Goal: Information Seeking & Learning: Learn about a topic

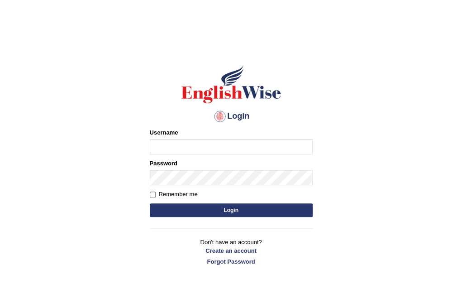
type input "Nomz1986"
click at [220, 215] on button "Login" at bounding box center [231, 210] width 163 height 14
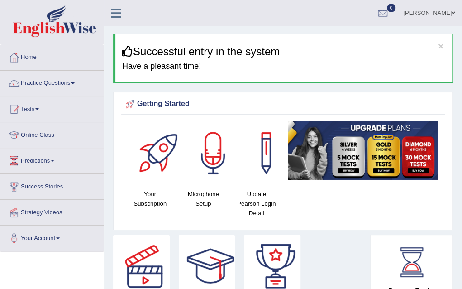
click at [64, 135] on link "Online Class" at bounding box center [51, 133] width 103 height 23
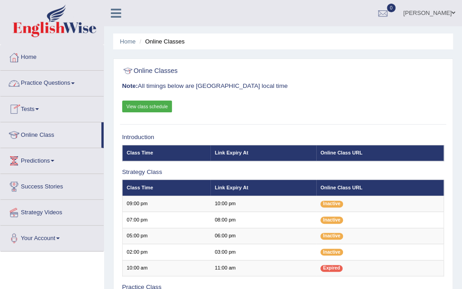
click at [73, 84] on link "Practice Questions" at bounding box center [51, 82] width 103 height 23
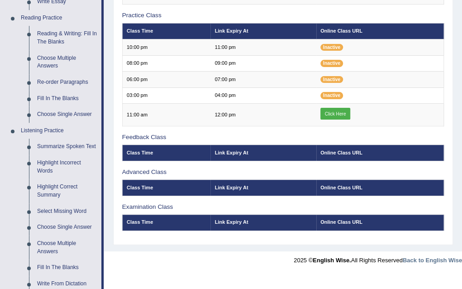
scroll to position [247, 0]
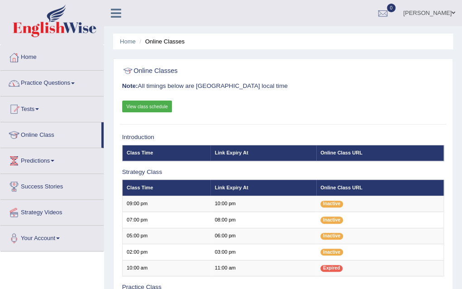
click at [74, 80] on link "Practice Questions" at bounding box center [51, 82] width 103 height 23
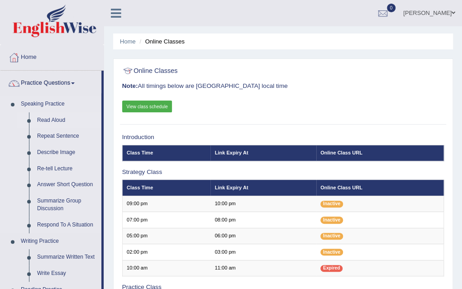
click at [53, 120] on link "Read Aloud" at bounding box center [67, 120] width 68 height 16
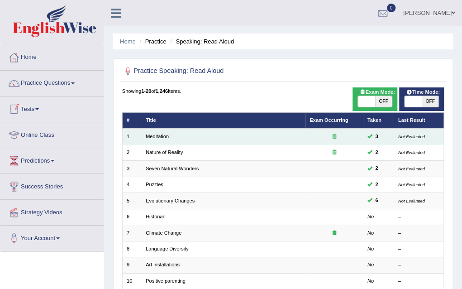
click at [179, 133] on td "Meditation" at bounding box center [224, 137] width 164 height 16
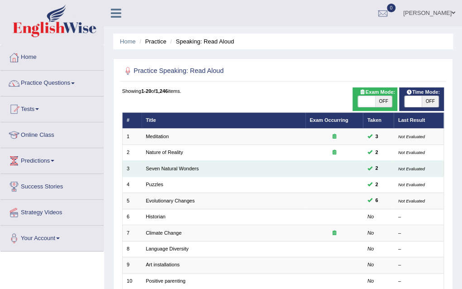
click at [173, 163] on td "Seven Natural Wonders" at bounding box center [224, 169] width 164 height 16
click at [151, 168] on link "Seven Natural Wonders" at bounding box center [172, 168] width 53 height 5
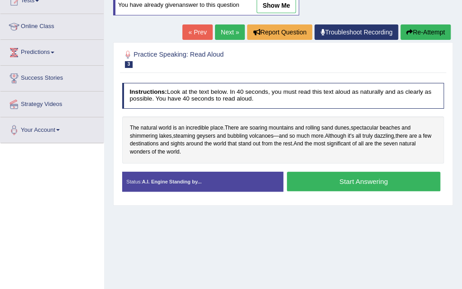
scroll to position [109, 0]
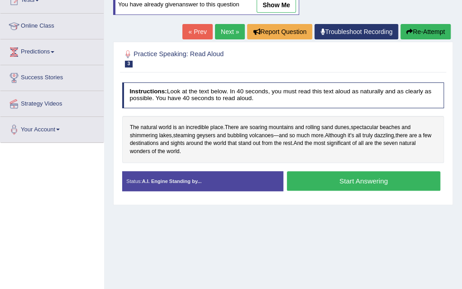
click at [315, 177] on button "Start Answering" at bounding box center [363, 180] width 153 height 19
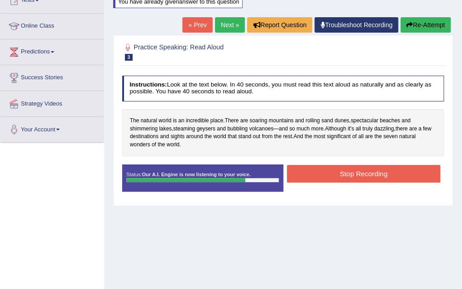
click at [315, 177] on button "Stop Recording" at bounding box center [363, 174] width 153 height 18
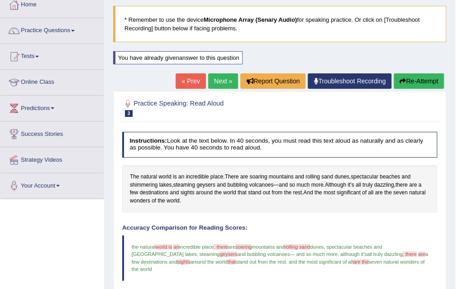
scroll to position [42, 0]
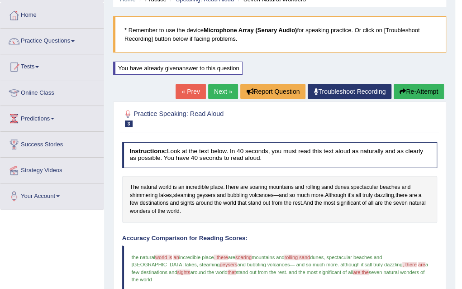
click at [215, 91] on link "Next »" at bounding box center [223, 91] width 30 height 15
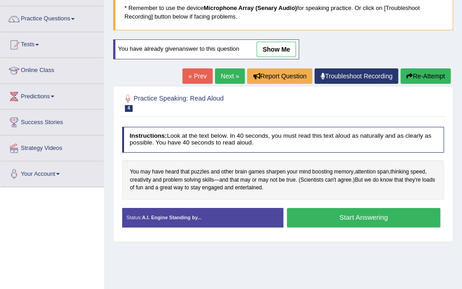
scroll to position [72, 0]
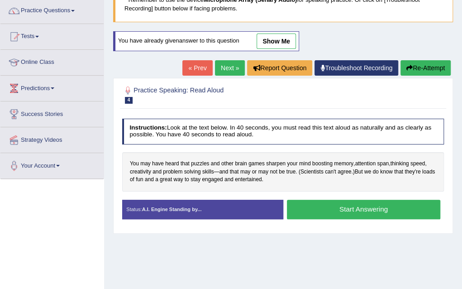
click at [354, 205] on button "Start Answering" at bounding box center [363, 209] width 153 height 19
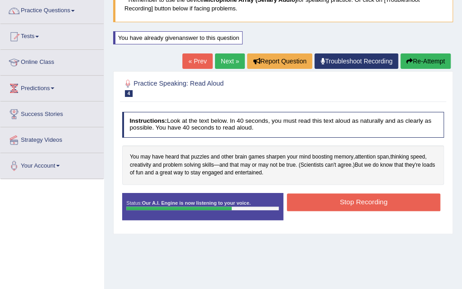
click at [354, 195] on button "Stop Recording" at bounding box center [363, 202] width 153 height 18
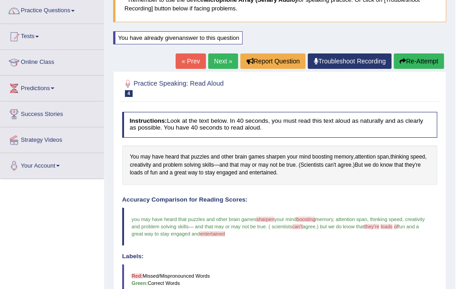
click at [223, 54] on link "Next »" at bounding box center [223, 60] width 30 height 15
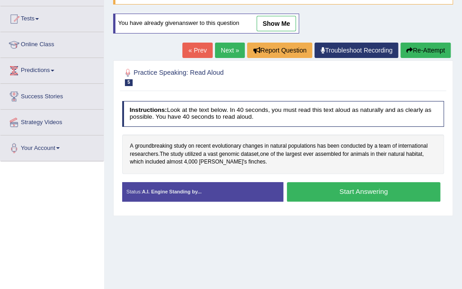
scroll to position [91, 0]
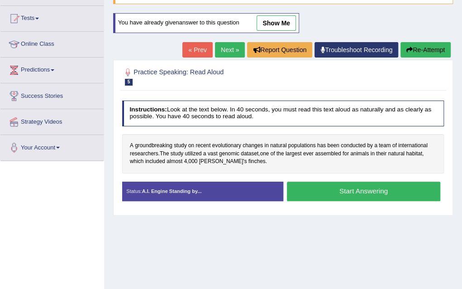
click at [370, 188] on button "Start Answering" at bounding box center [363, 191] width 153 height 19
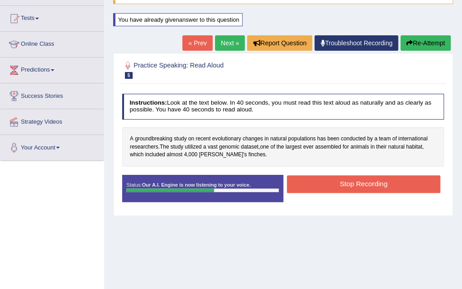
click at [370, 188] on button "Stop Recording" at bounding box center [363, 184] width 153 height 18
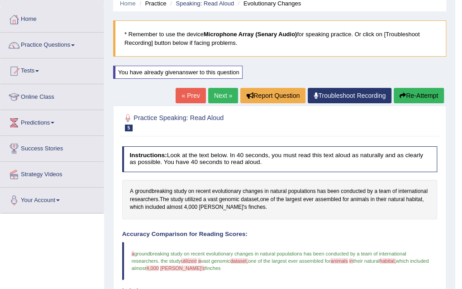
scroll to position [36, 0]
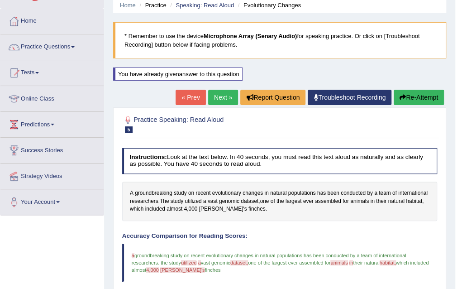
click at [217, 97] on link "Next »" at bounding box center [223, 97] width 30 height 15
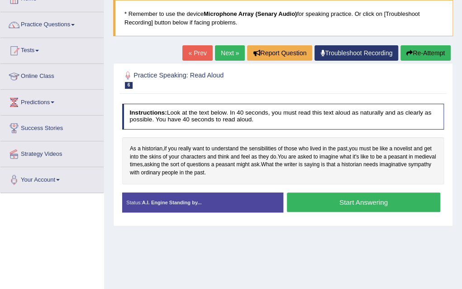
scroll to position [60, 0]
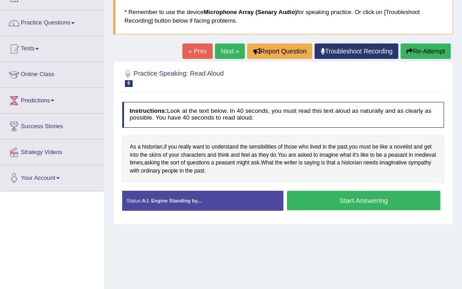
click at [374, 201] on button "Start Answering" at bounding box center [363, 200] width 153 height 19
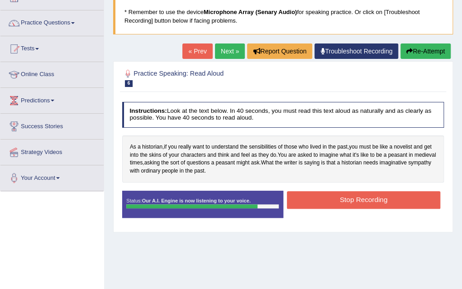
click at [374, 201] on button "Stop Recording" at bounding box center [363, 200] width 153 height 18
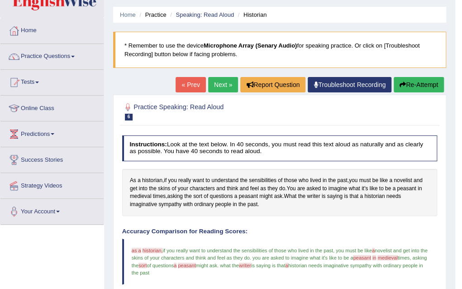
scroll to position [24, 0]
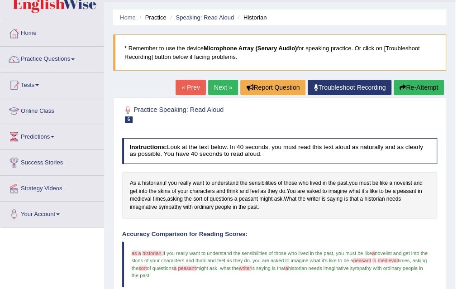
click at [218, 85] on link "Next »" at bounding box center [223, 87] width 30 height 15
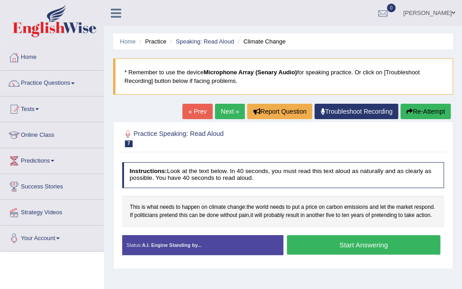
click at [356, 242] on button "Start Answering" at bounding box center [363, 244] width 153 height 19
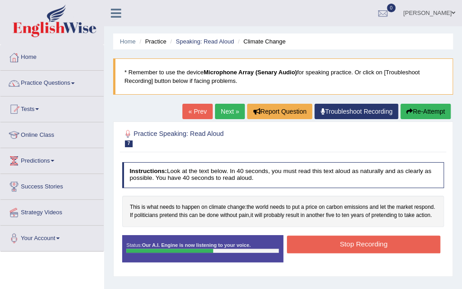
click at [367, 239] on button "Stop Recording" at bounding box center [363, 244] width 153 height 18
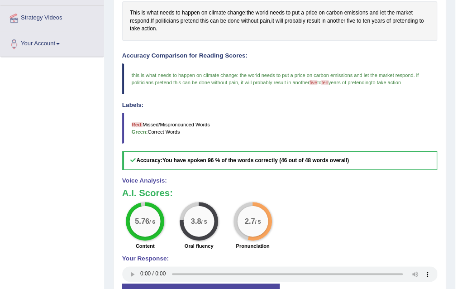
scroll to position [199, 0]
